Goal: Information Seeking & Learning: Learn about a topic

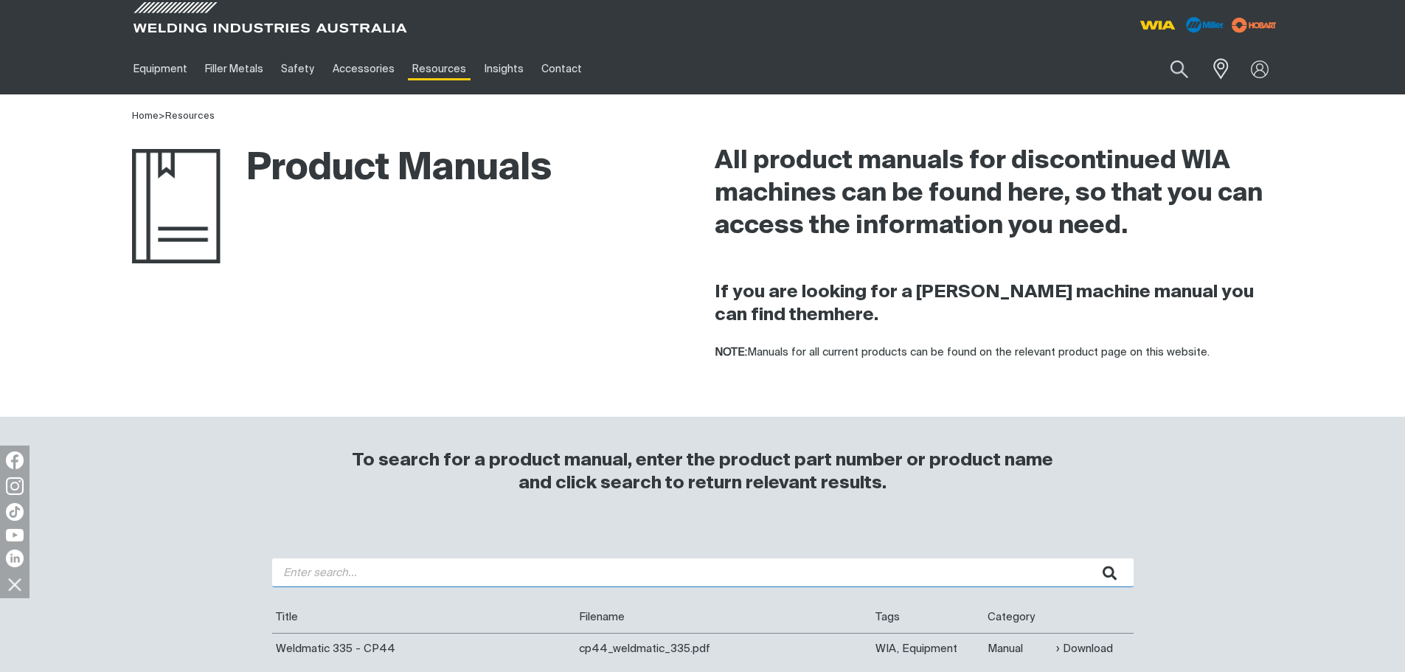
click at [441, 559] on input "search" at bounding box center [703, 572] width 862 height 29
type input "270"
click at [1087, 558] on button "submit" at bounding box center [1110, 572] width 46 height 29
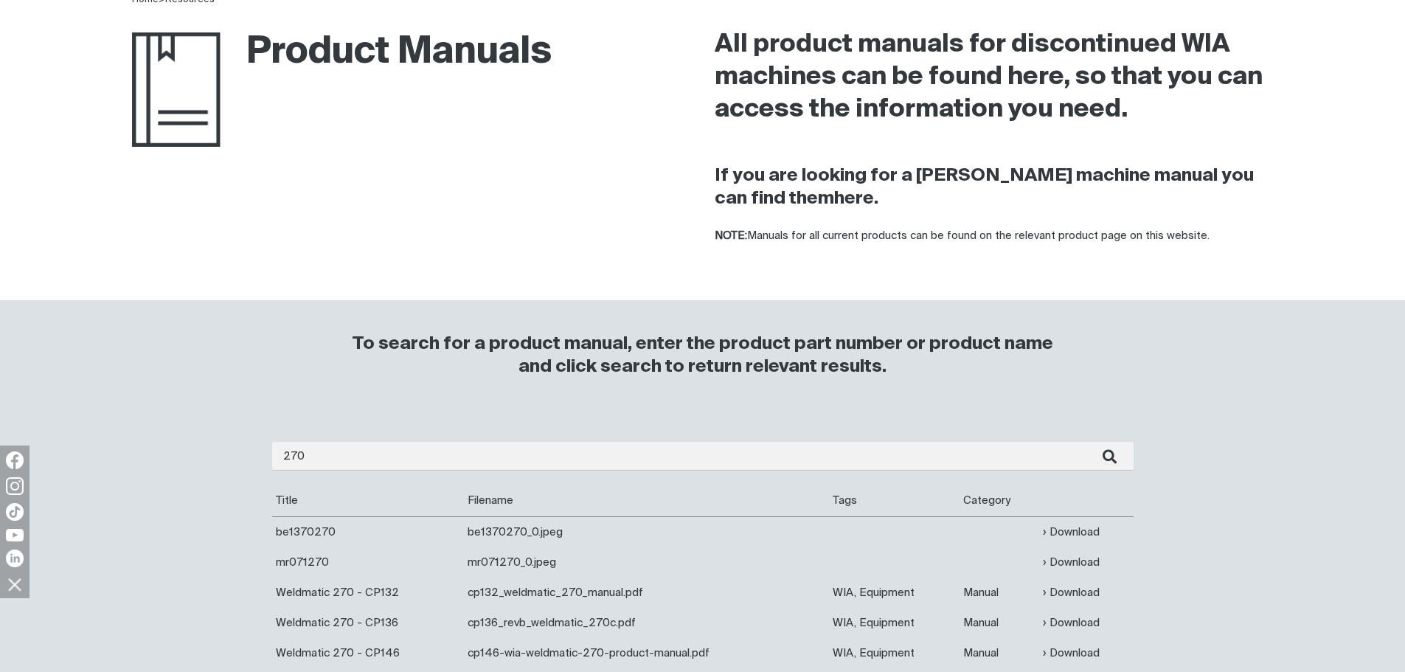
scroll to position [221, 0]
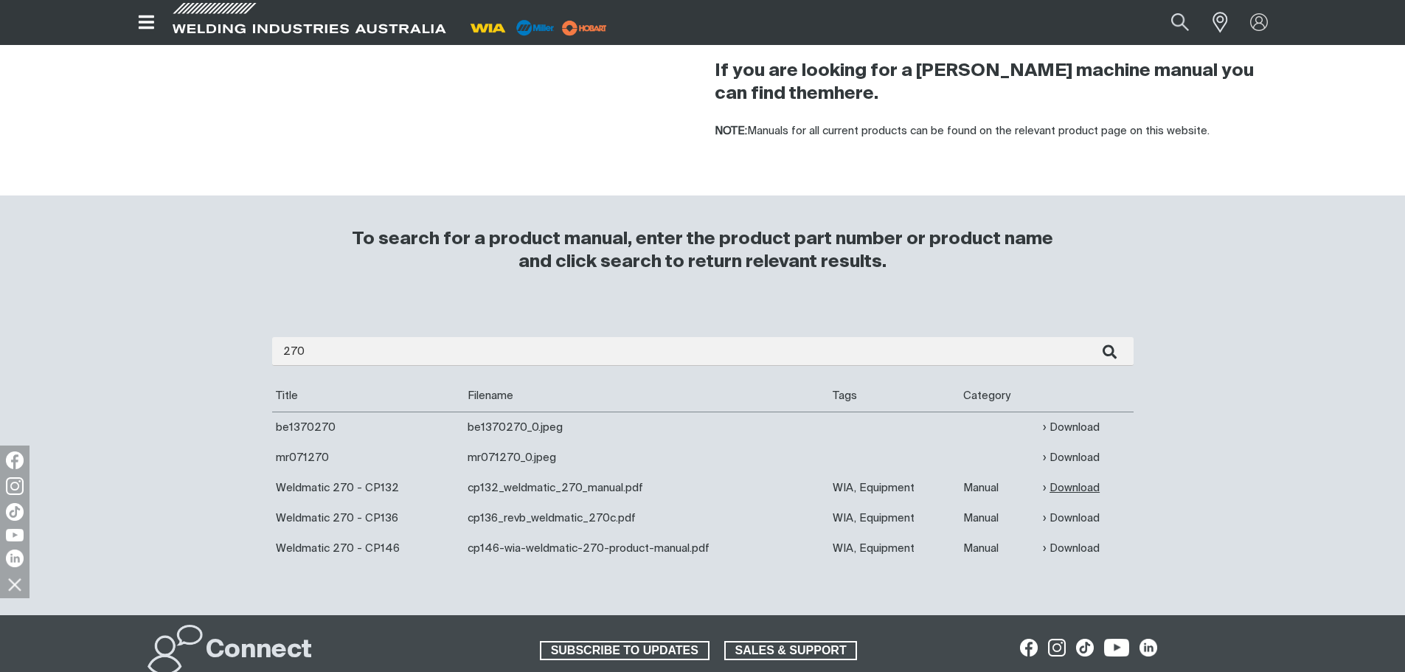
click at [1063, 485] on link "Download" at bounding box center [1071, 487] width 57 height 17
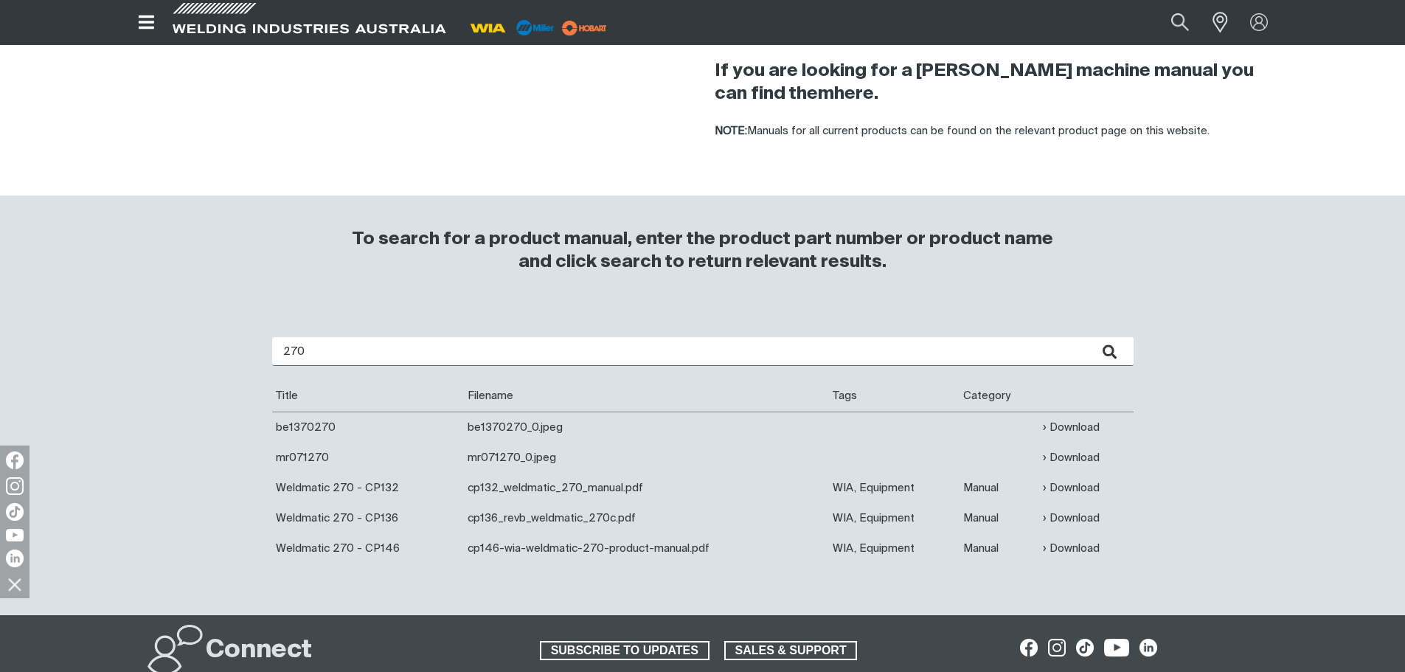
click at [302, 348] on input "270" at bounding box center [703, 351] width 862 height 29
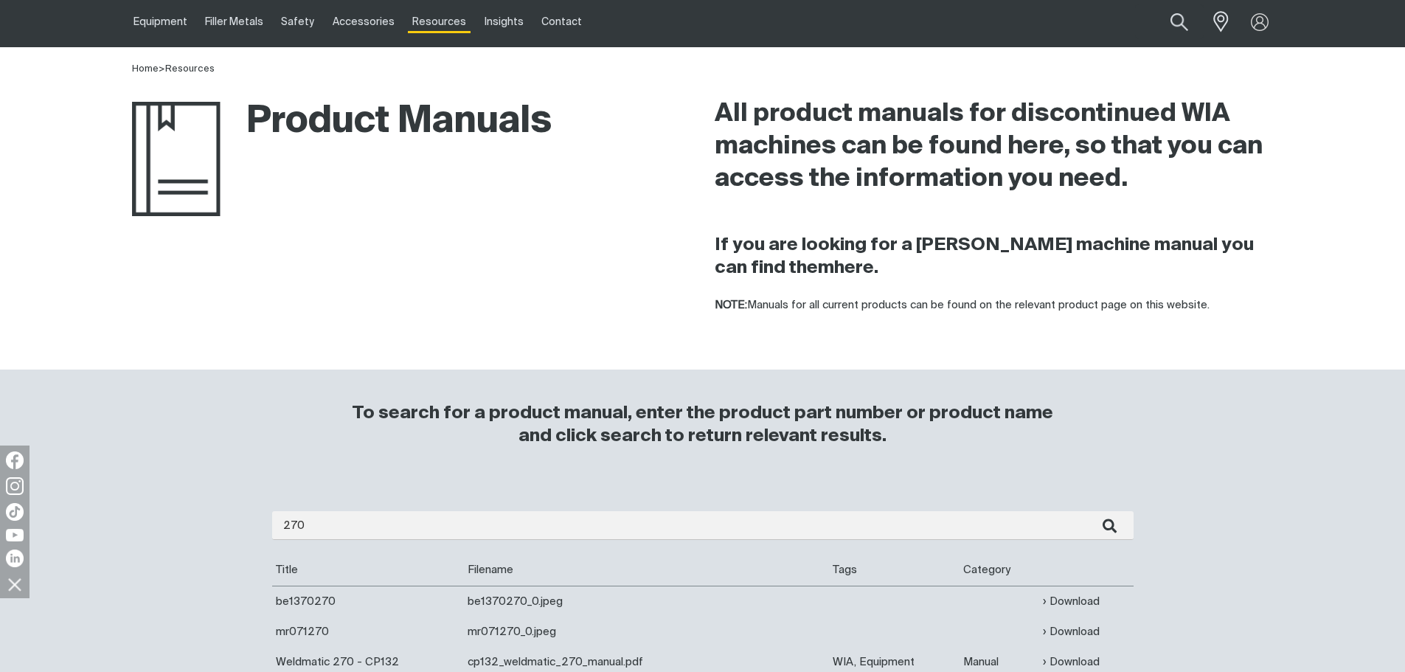
scroll to position [0, 0]
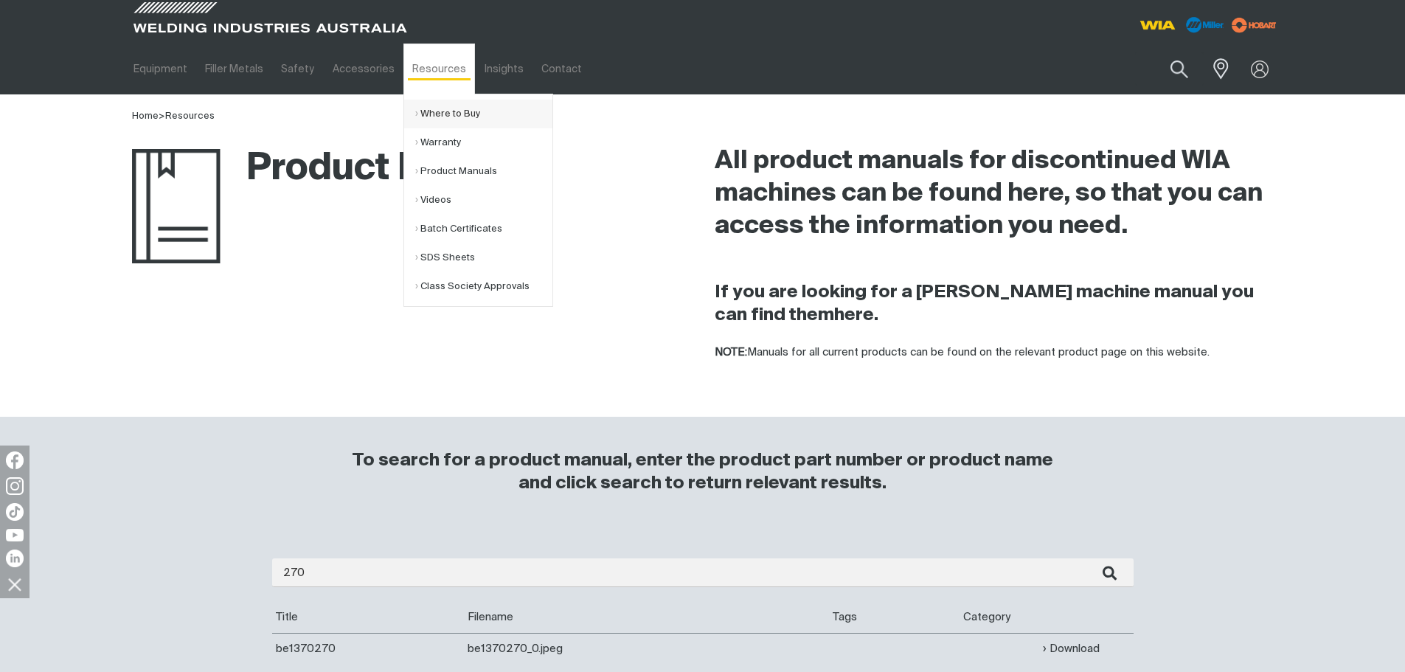
click at [438, 105] on link "Where to Buy" at bounding box center [483, 114] width 137 height 29
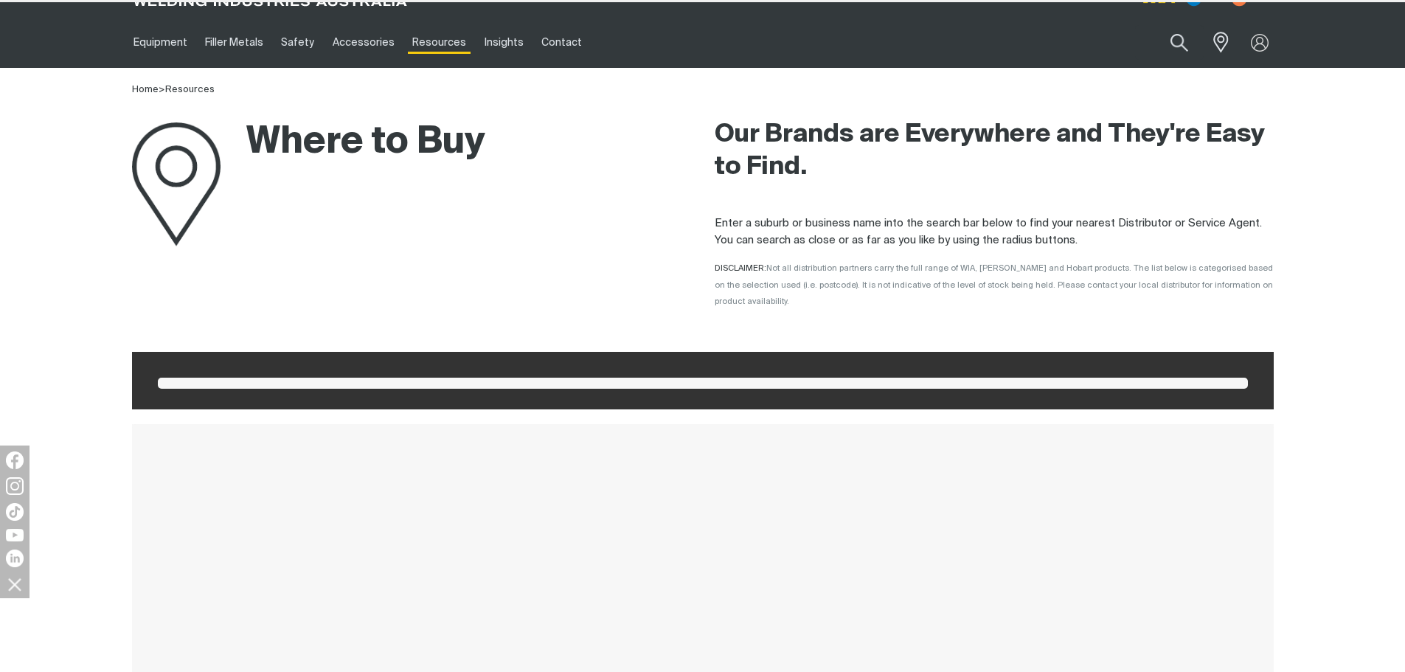
scroll to position [74, 0]
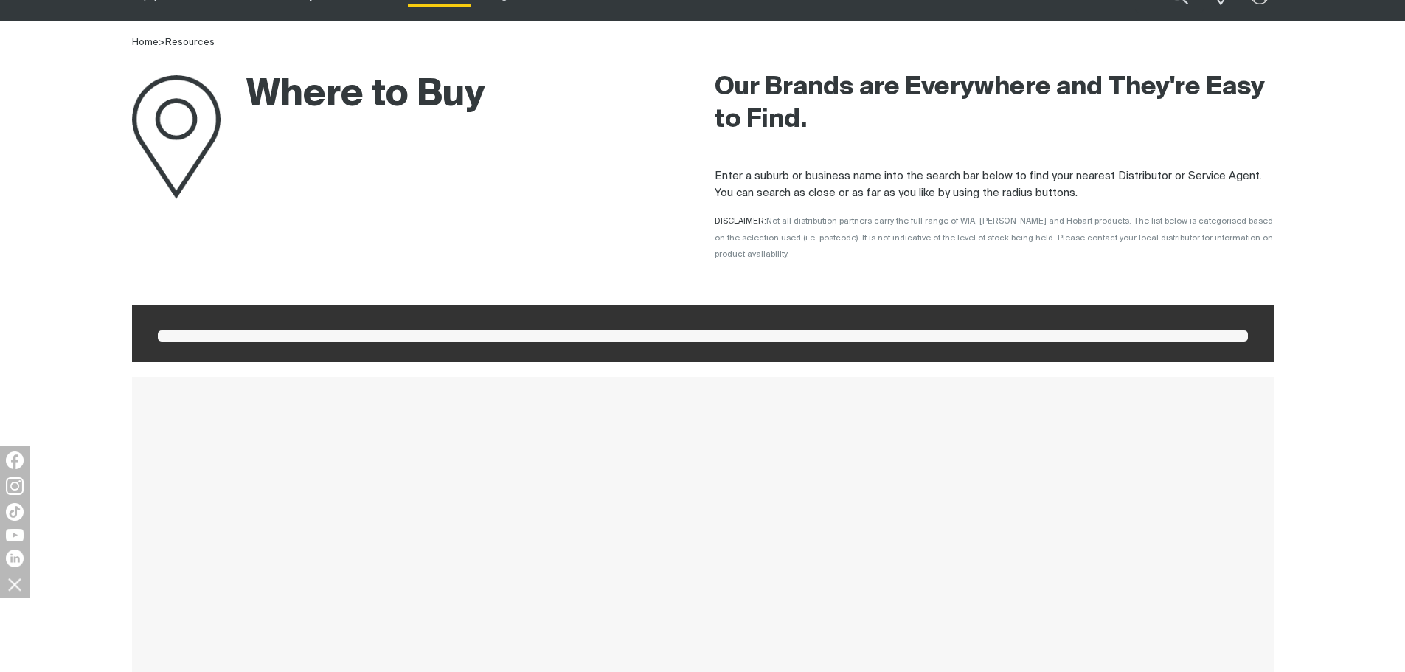
click at [264, 330] on span at bounding box center [703, 335] width 1090 height 11
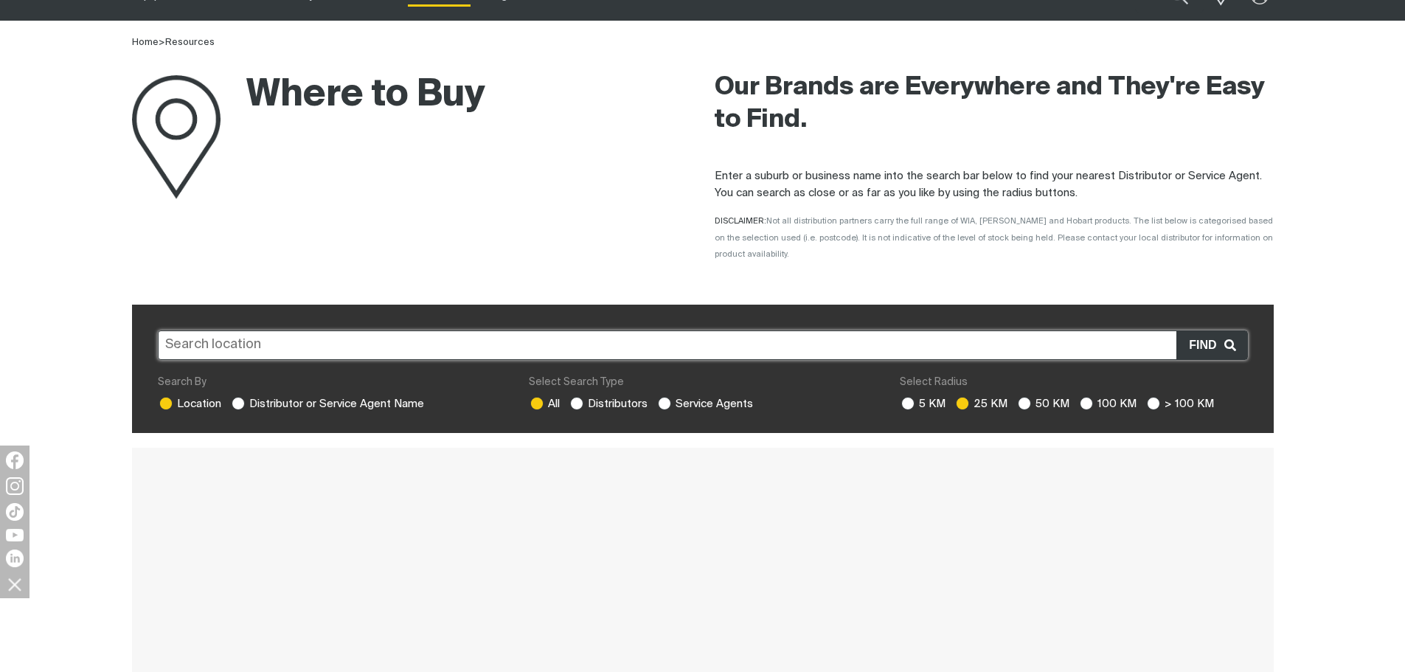
scroll to position [148, 0]
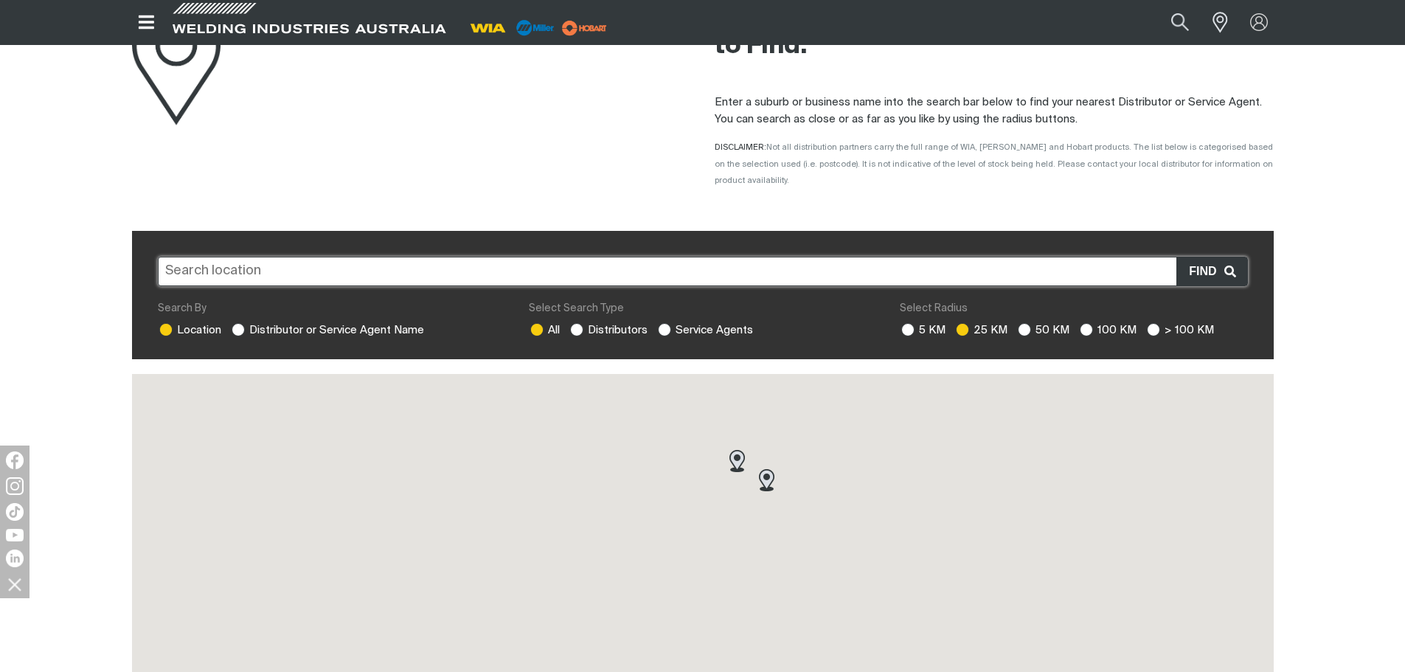
click at [335, 257] on input "text" at bounding box center [703, 272] width 1090 height 30
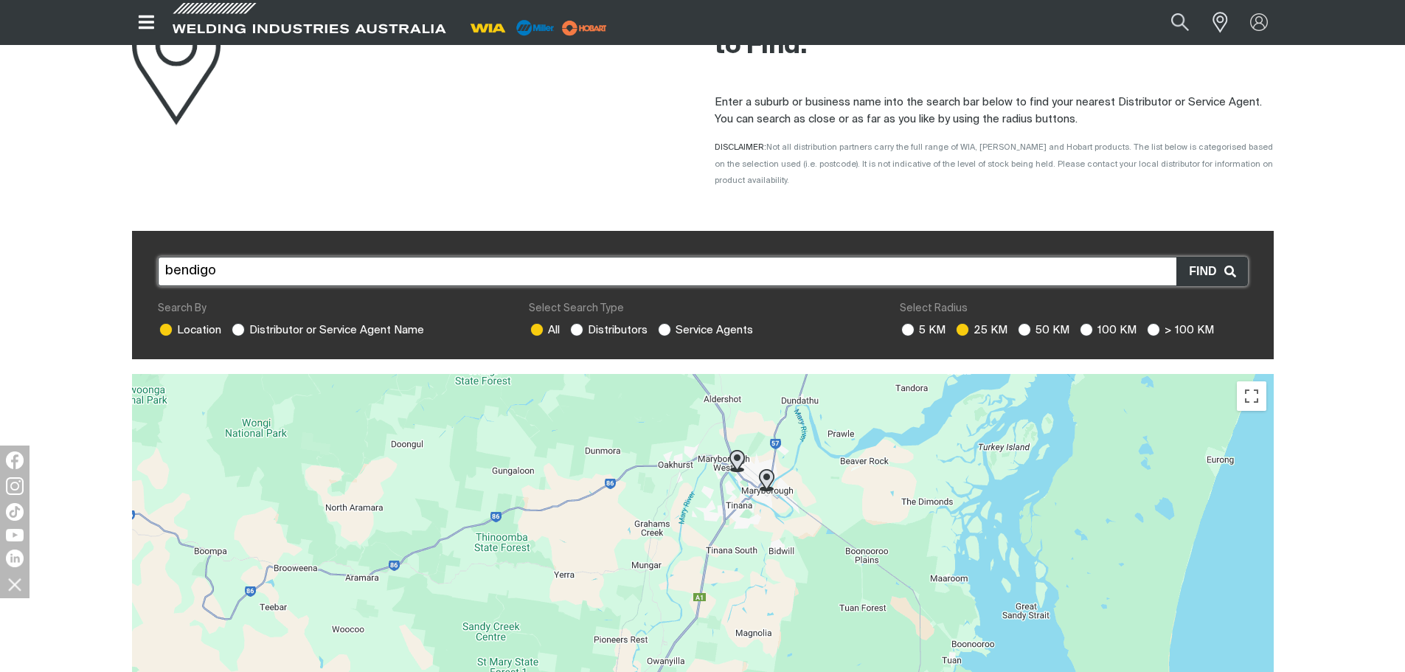
type input "bendigo"
click at [1216, 262] on span "Find" at bounding box center [1206, 271] width 35 height 19
click at [371, 257] on input "text" at bounding box center [703, 272] width 1090 height 30
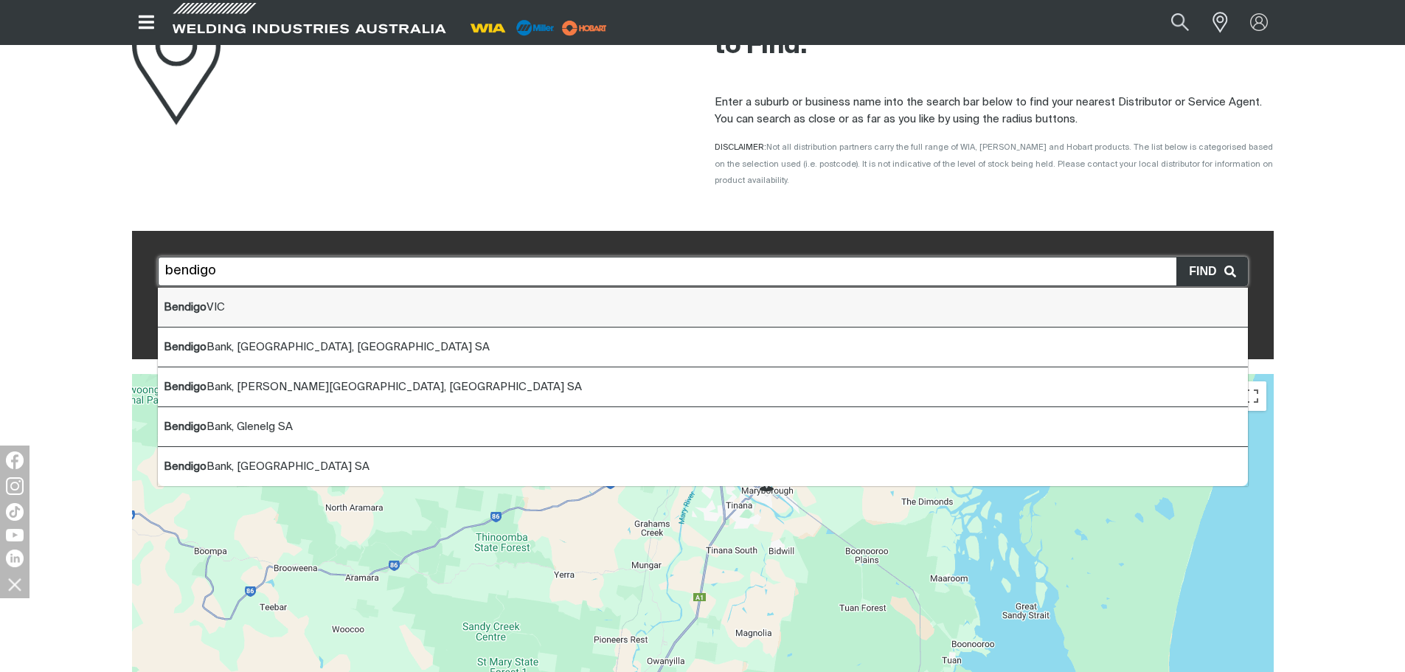
click at [361, 288] on li "Bendigo VIC" at bounding box center [703, 308] width 1090 height 40
type input "Bendigo VIC"
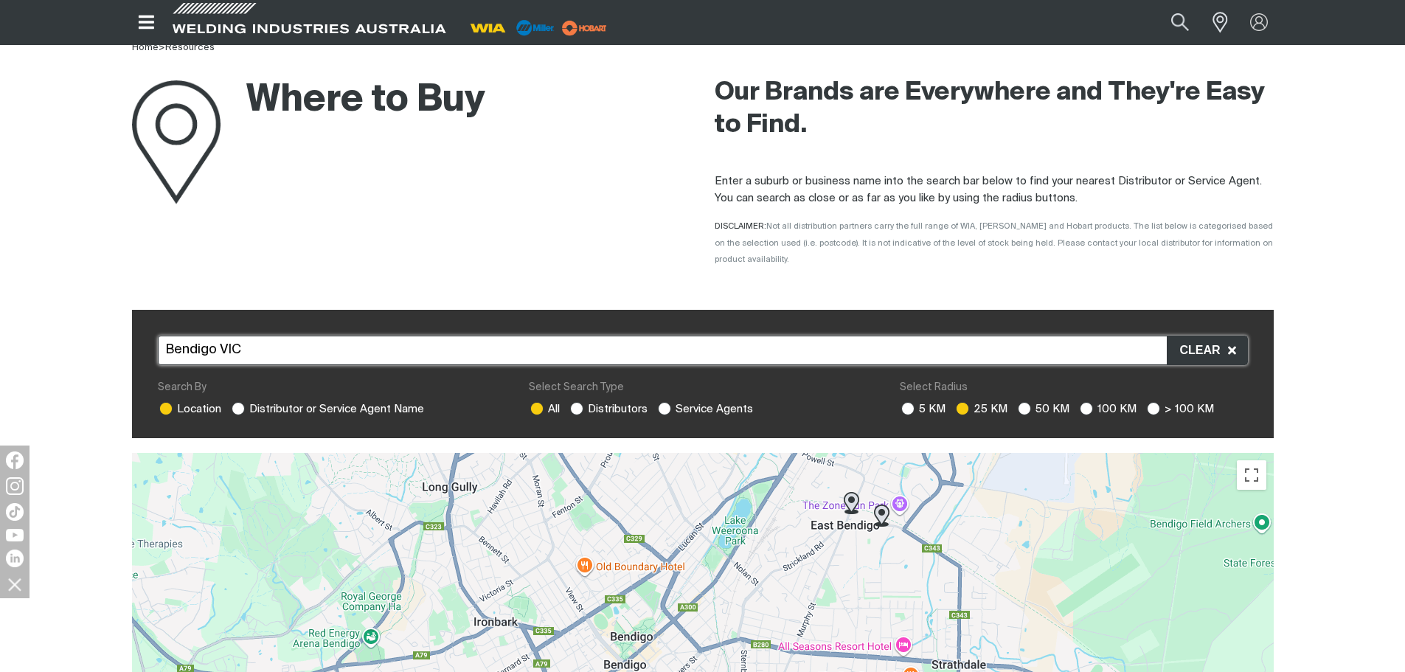
scroll to position [0, 0]
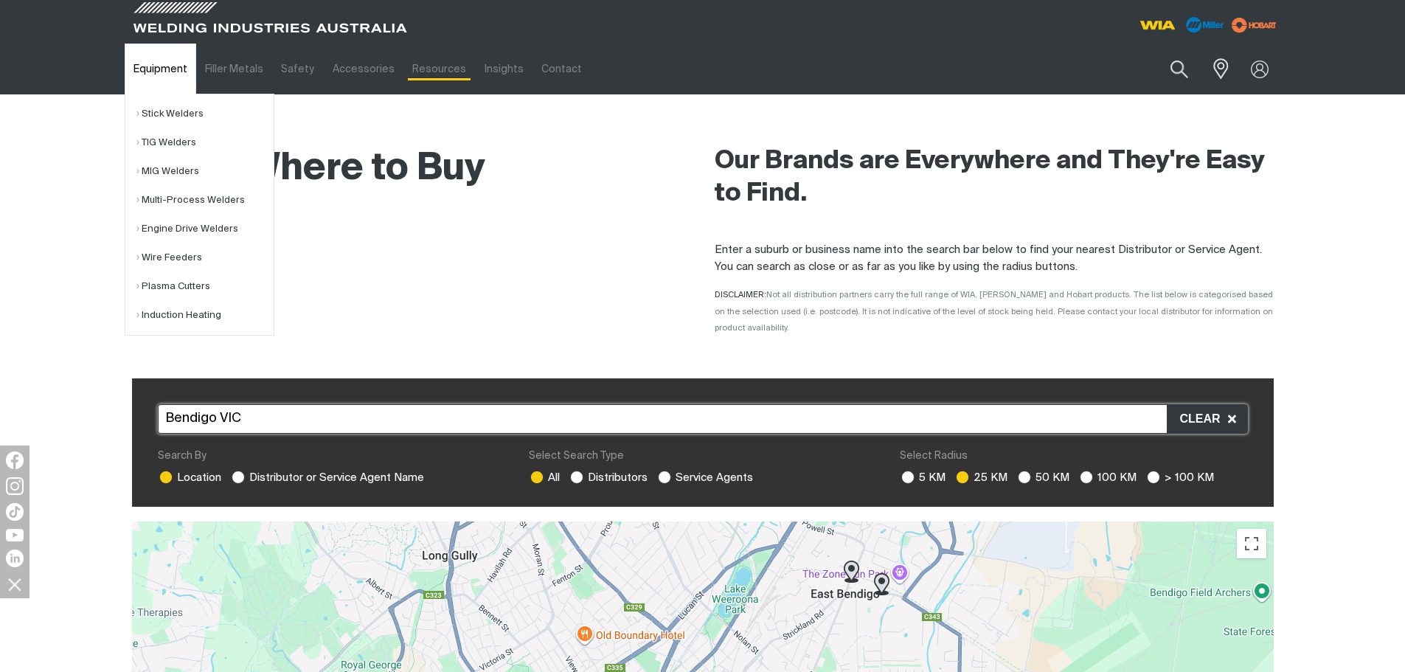
click at [151, 75] on link "Equipment" at bounding box center [161, 69] width 72 height 51
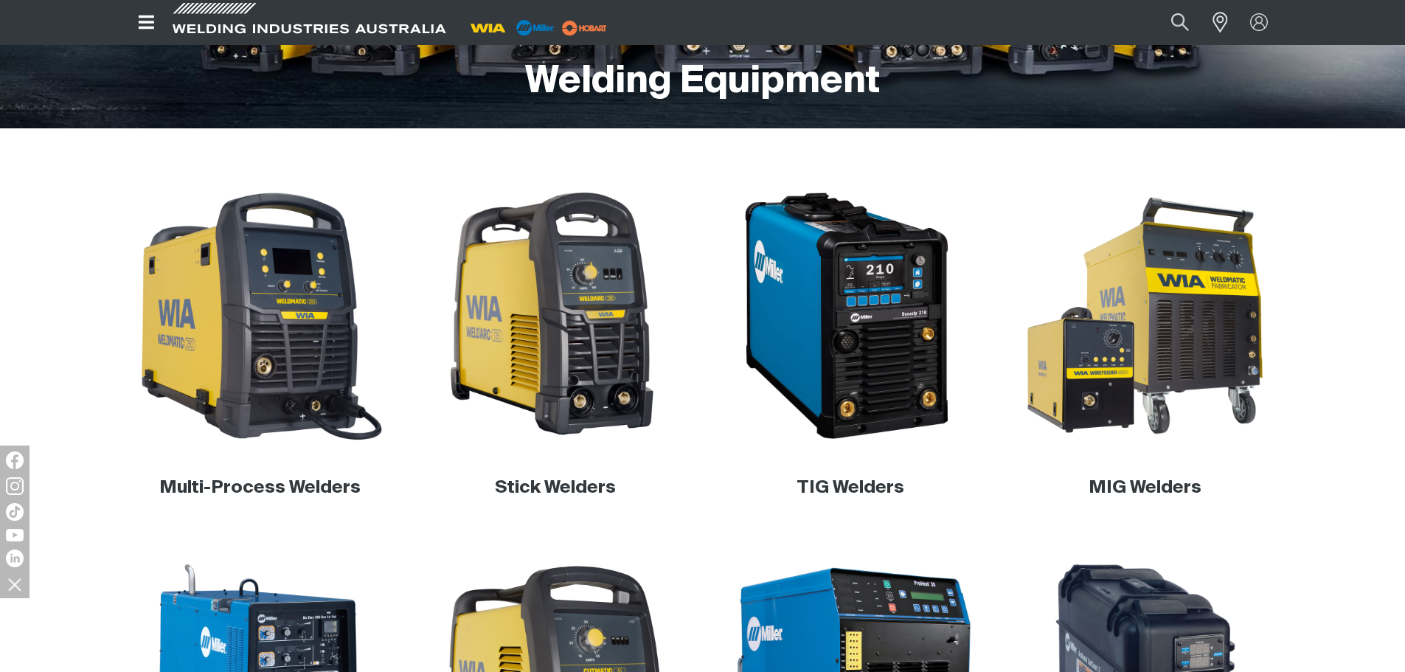
scroll to position [369, 0]
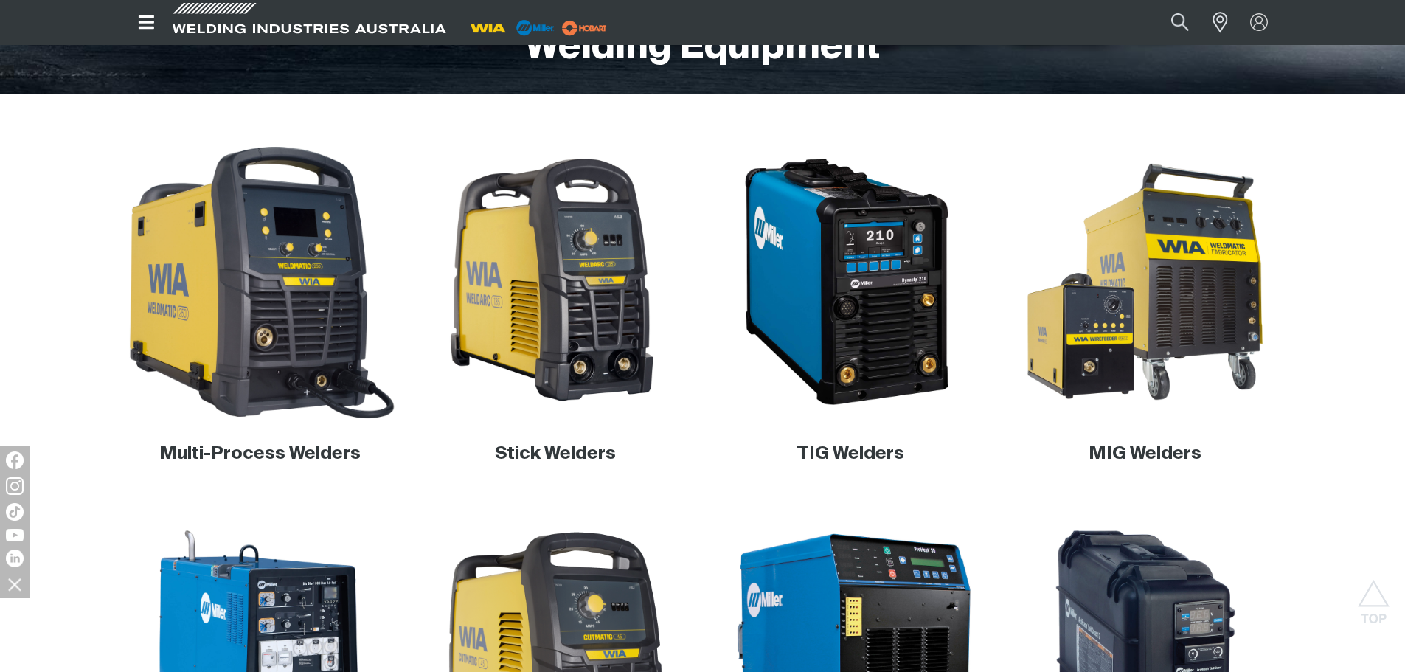
click at [318, 283] on img at bounding box center [260, 282] width 283 height 283
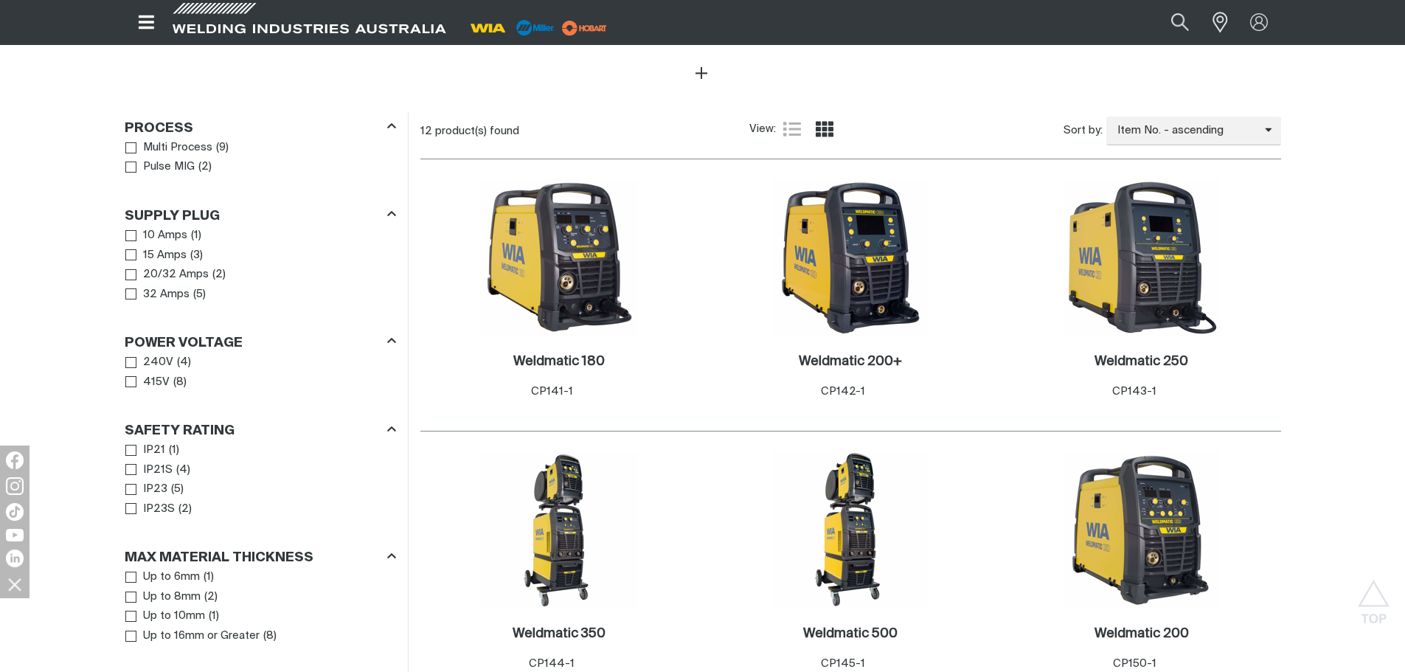
scroll to position [738, 0]
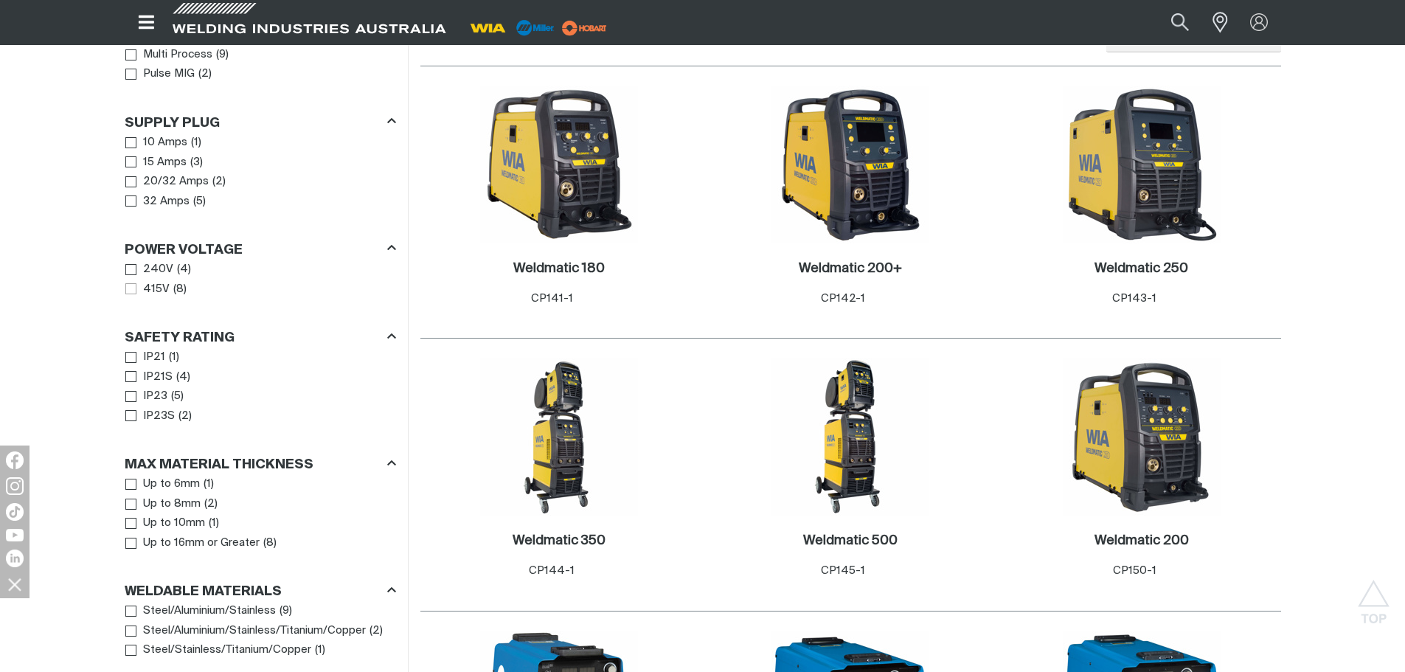
scroll to position [664, 0]
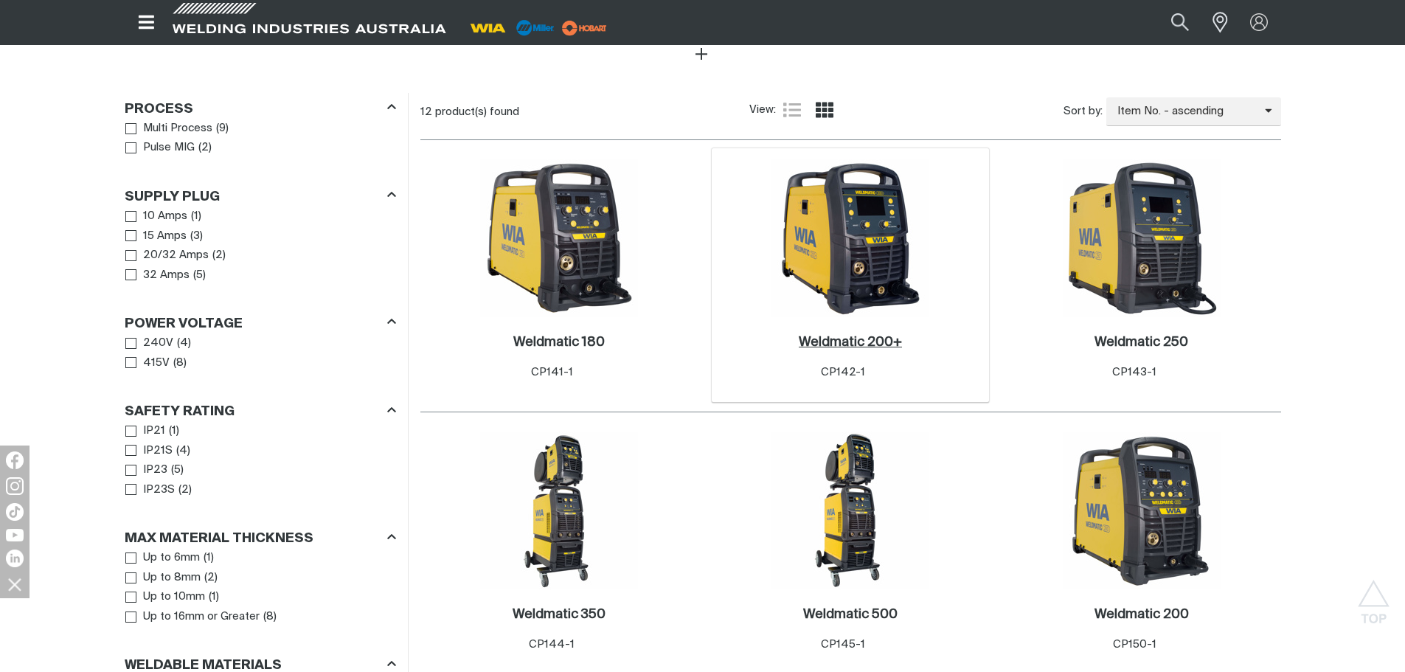
click at [863, 336] on h2 "Weldmatic 200+ ." at bounding box center [850, 342] width 103 height 13
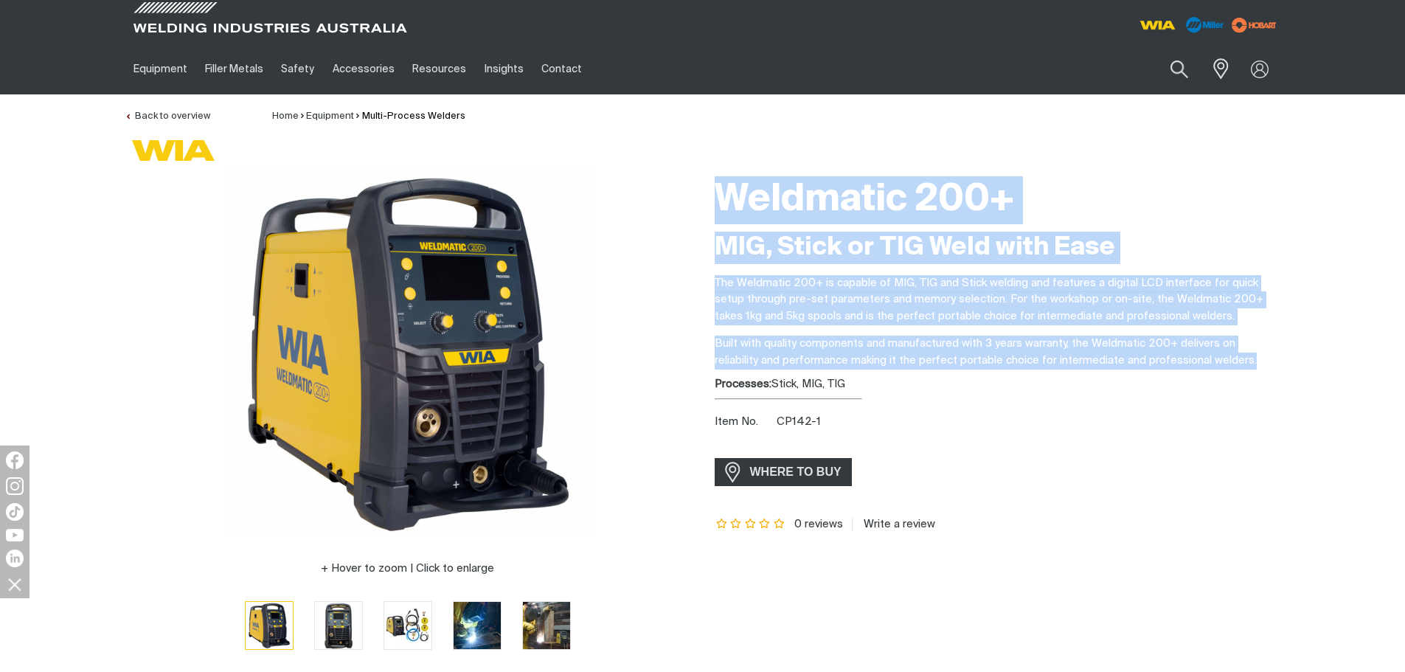
drag, startPoint x: 1222, startPoint y: 358, endPoint x: 679, endPoint y: 373, distance: 542.4
click at [679, 371] on div "Hover to zoom | Click to enlarge Weldmatic 200+ MIG, Stick or TIG Weld with Eas…" at bounding box center [703, 420] width 1180 height 502
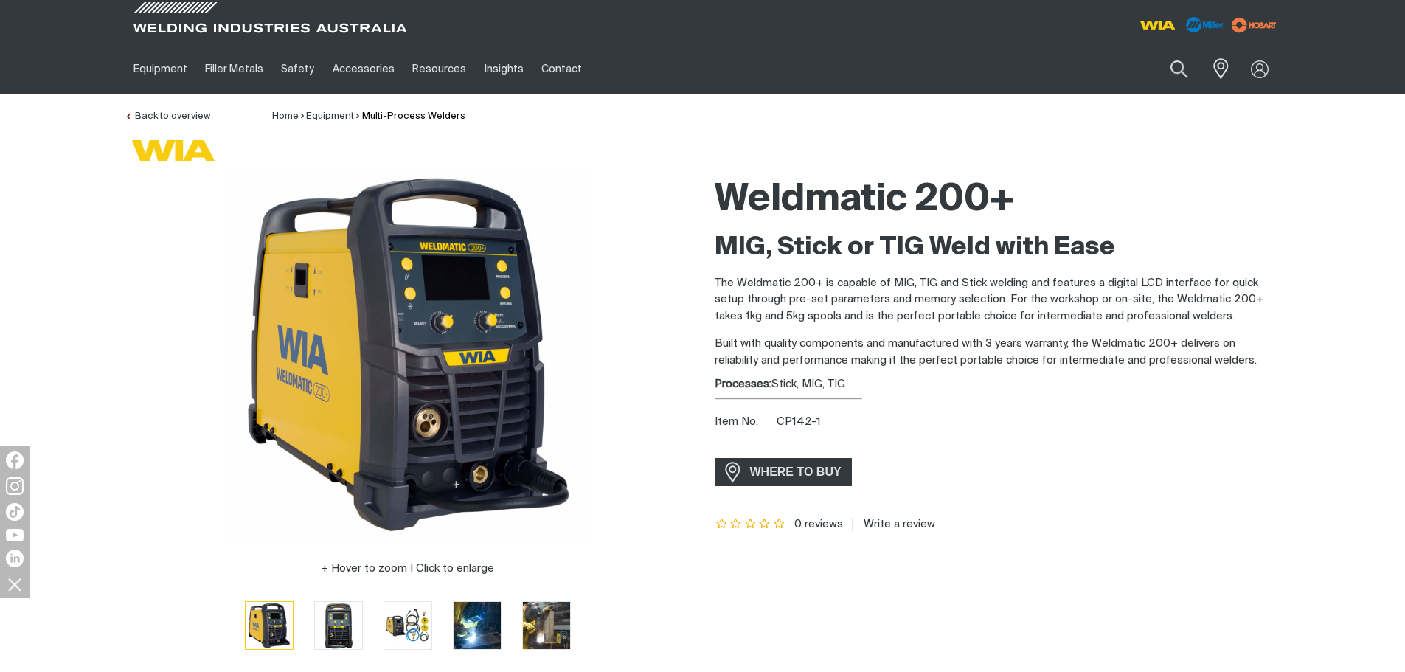
click at [1098, 446] on div "Weldmatic 200+ MIG, Stick or TIG Weld with Ease The Weldmatic 200+ is capable o…" at bounding box center [998, 420] width 567 height 502
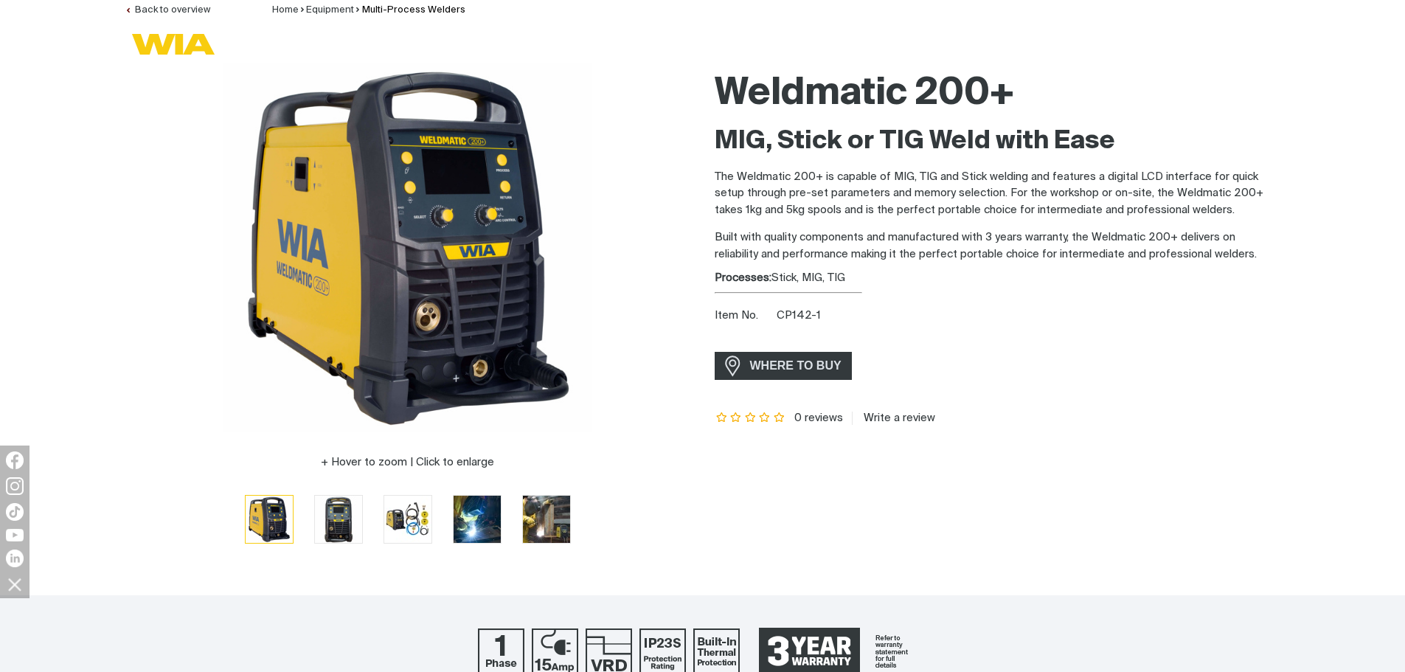
scroll to position [221, 0]
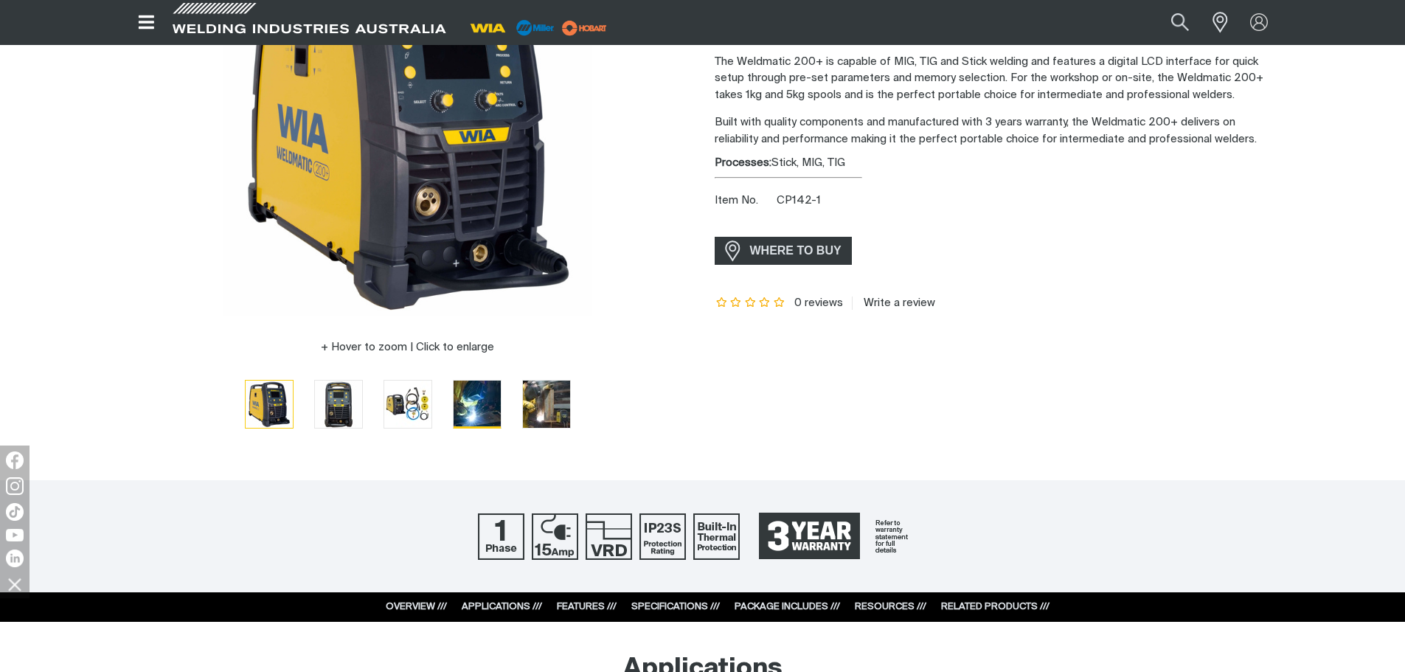
click at [477, 409] on img "Go to slide 4" at bounding box center [477, 404] width 47 height 47
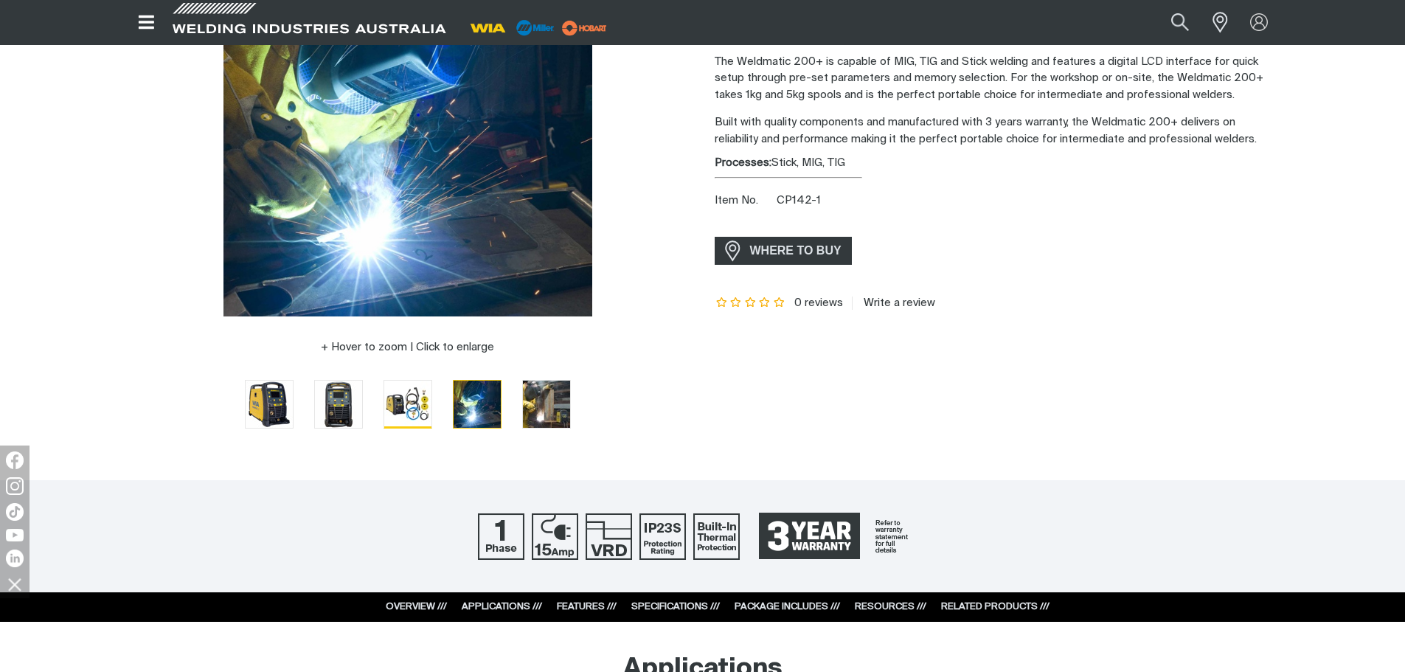
click at [408, 406] on img "Go to slide 3" at bounding box center [407, 404] width 47 height 46
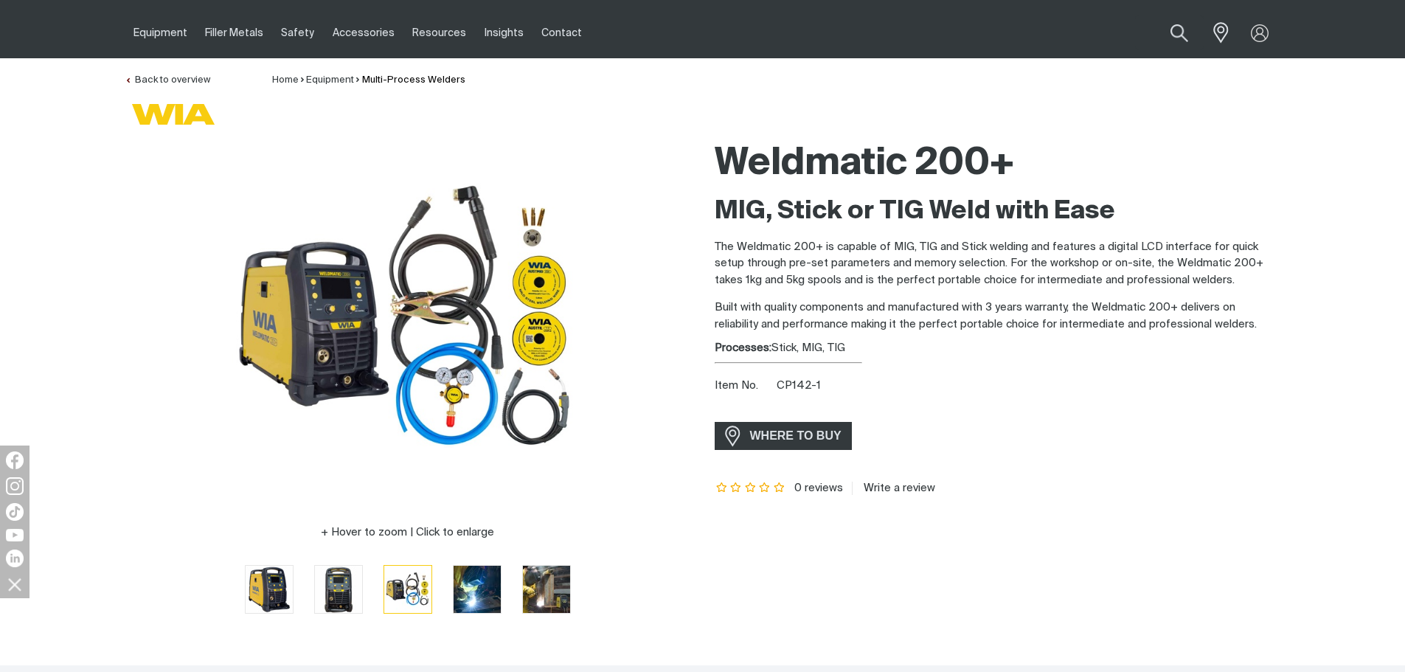
scroll to position [0, 0]
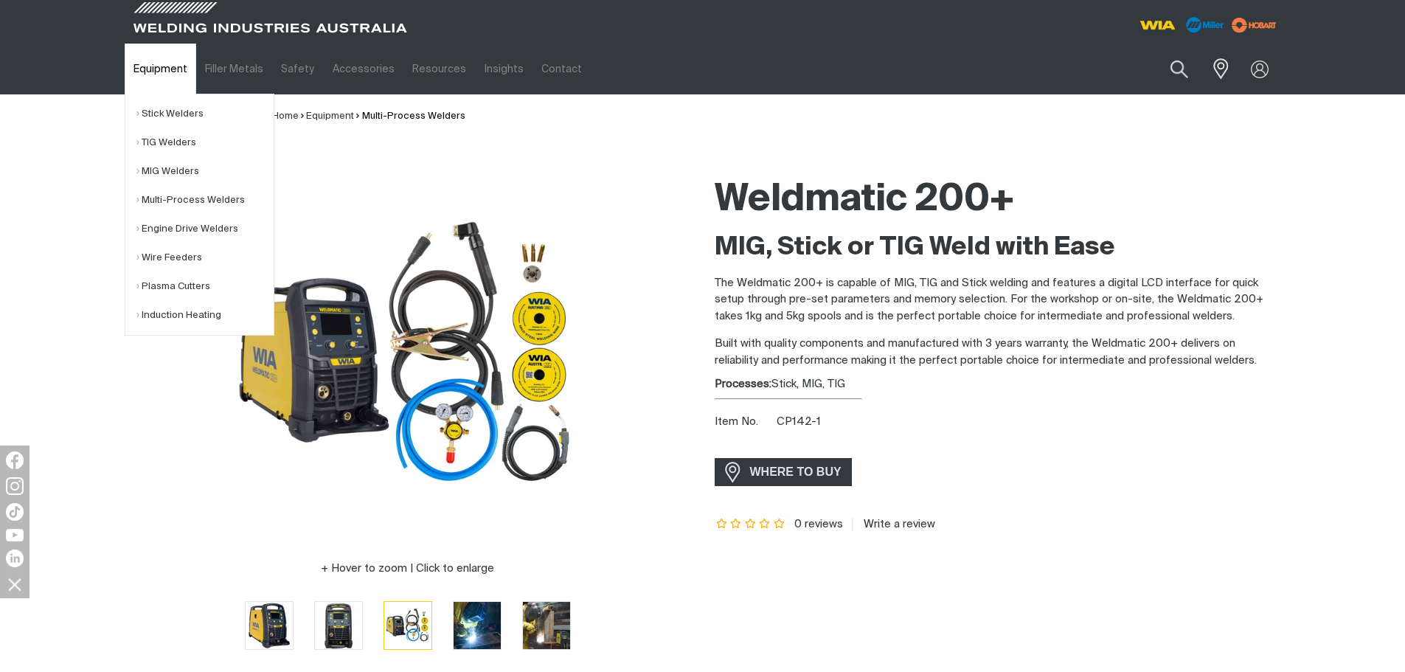
click at [153, 69] on link "Equipment" at bounding box center [161, 69] width 72 height 51
